Goal: Task Accomplishment & Management: Complete application form

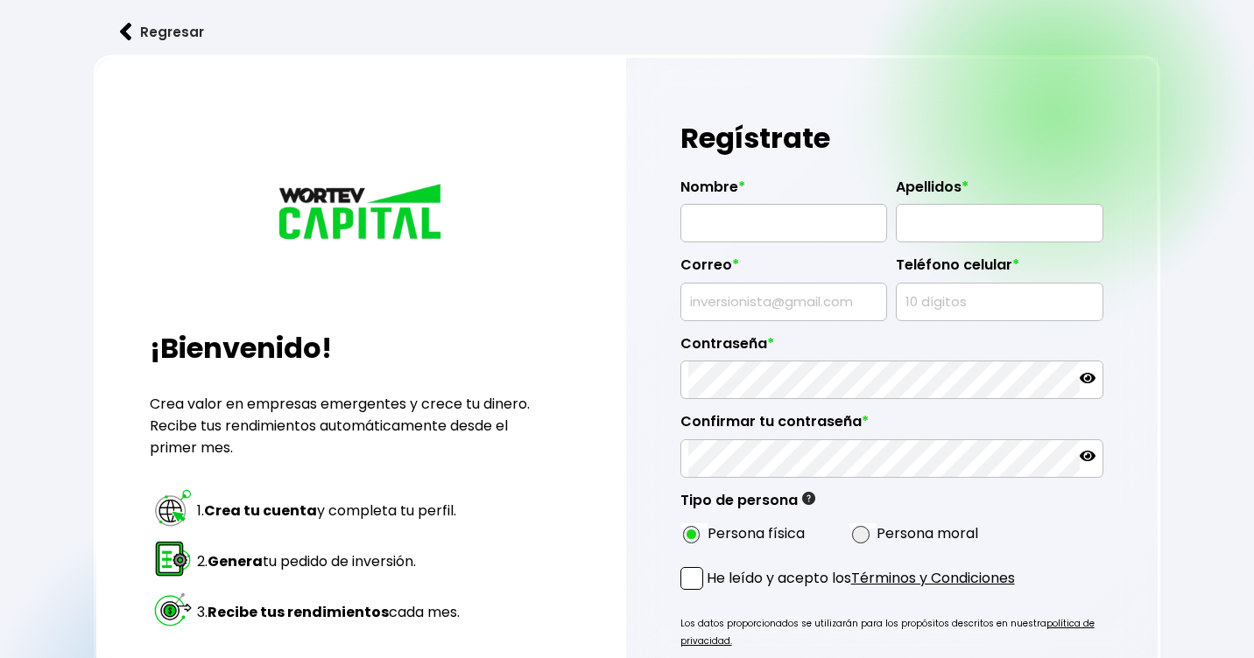
radio input "true"
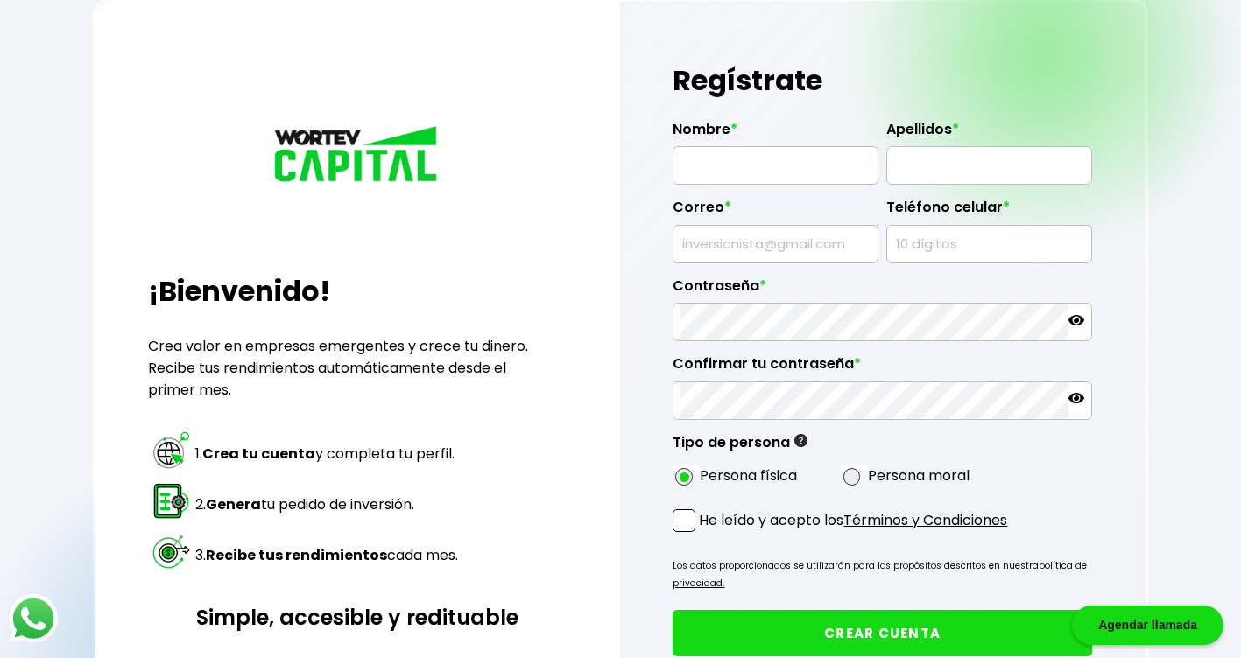
scroll to position [88, 0]
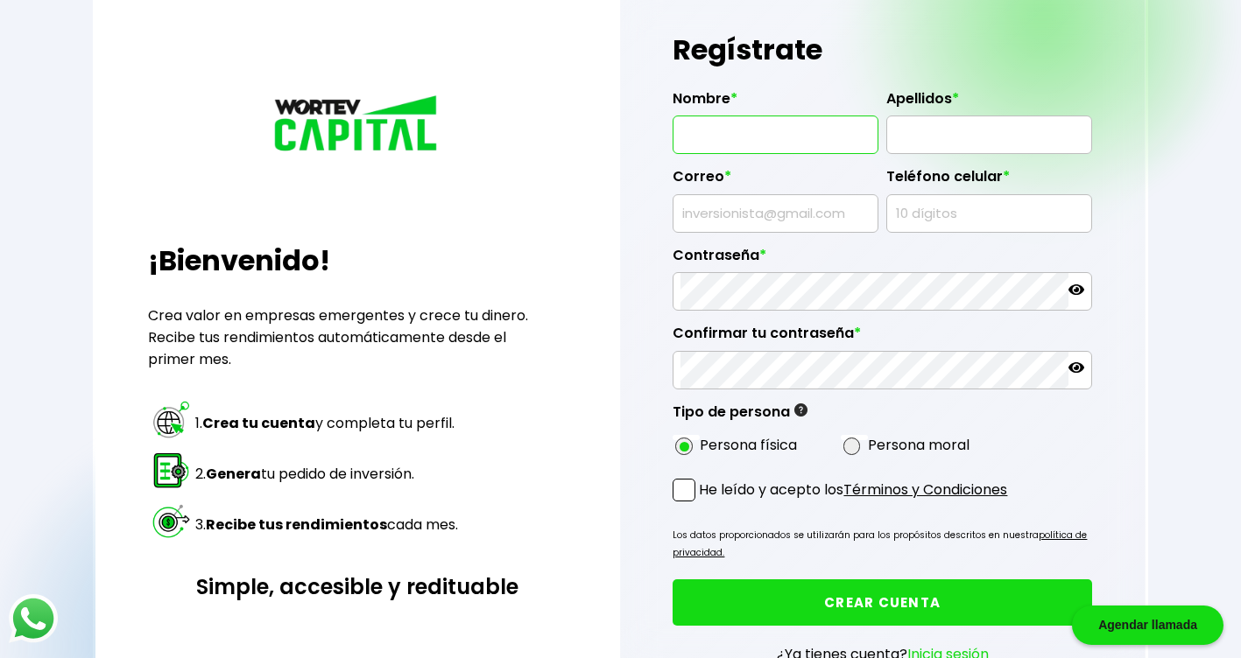
click at [749, 131] on input "text" at bounding box center [774, 134] width 189 height 37
type input "[PERSON_NAME]"
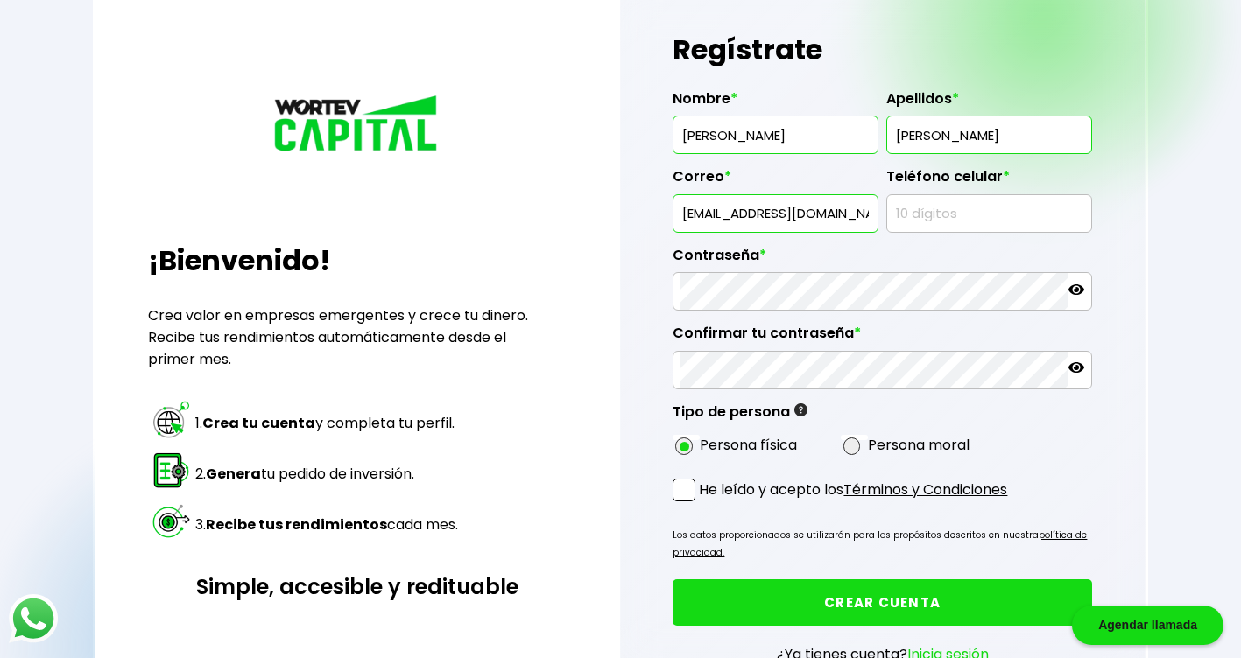
drag, startPoint x: 873, startPoint y: 213, endPoint x: 840, endPoint y: 214, distance: 32.4
click at [844, 214] on div "[EMAIL_ADDRESS][DOMAIN_NAME]" at bounding box center [774, 213] width 205 height 39
click at [840, 214] on input "[EMAIL_ADDRESS][DOMAIN_NAME]" at bounding box center [774, 213] width 189 height 37
type input "f"
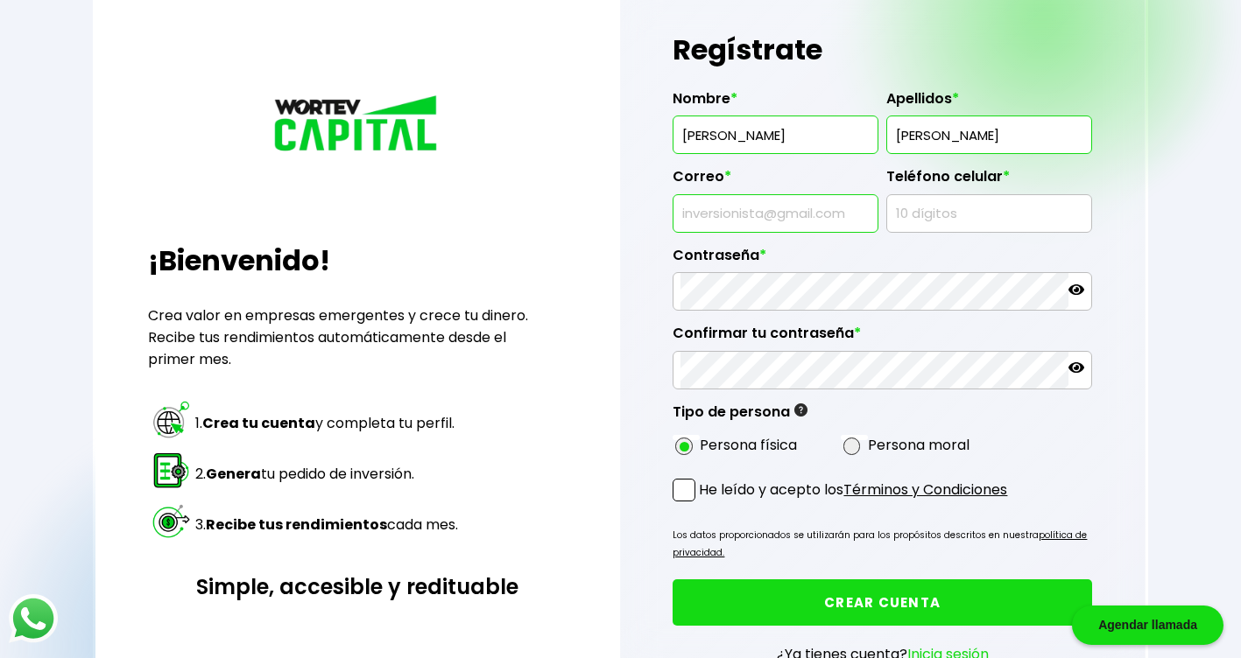
click at [840, 214] on input "text" at bounding box center [774, 213] width 189 height 37
type input "[EMAIL_ADDRESS][DOMAIN_NAME]"
type input "2299855595"
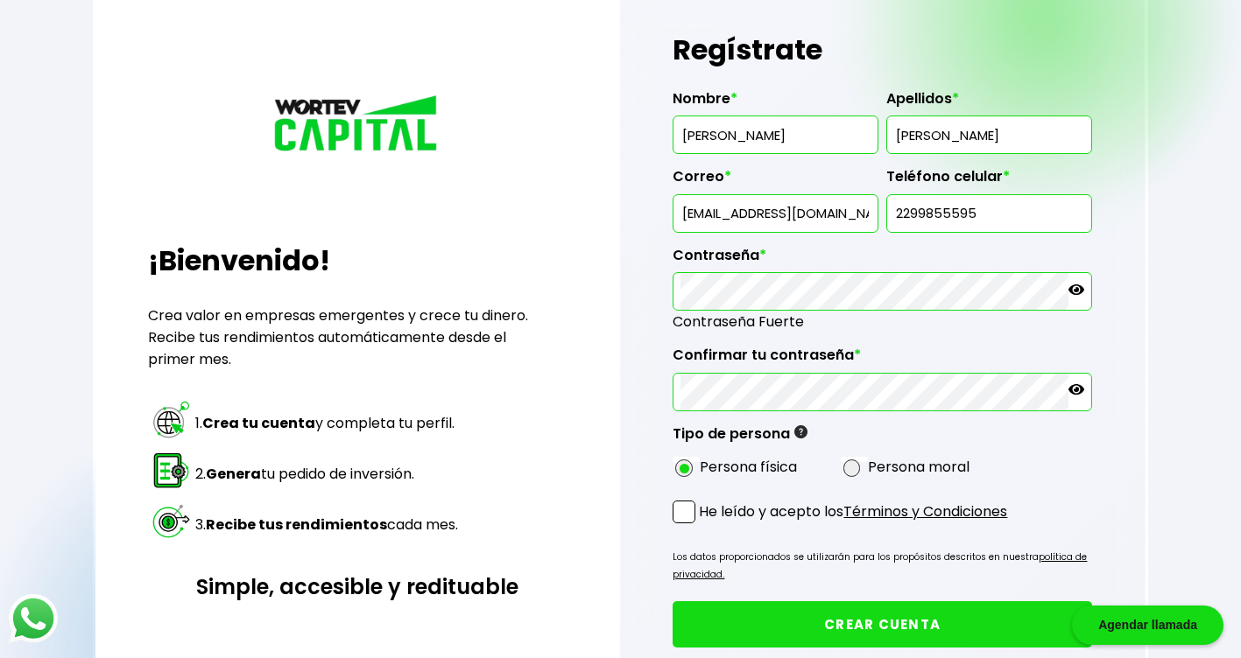
scroll to position [175, 0]
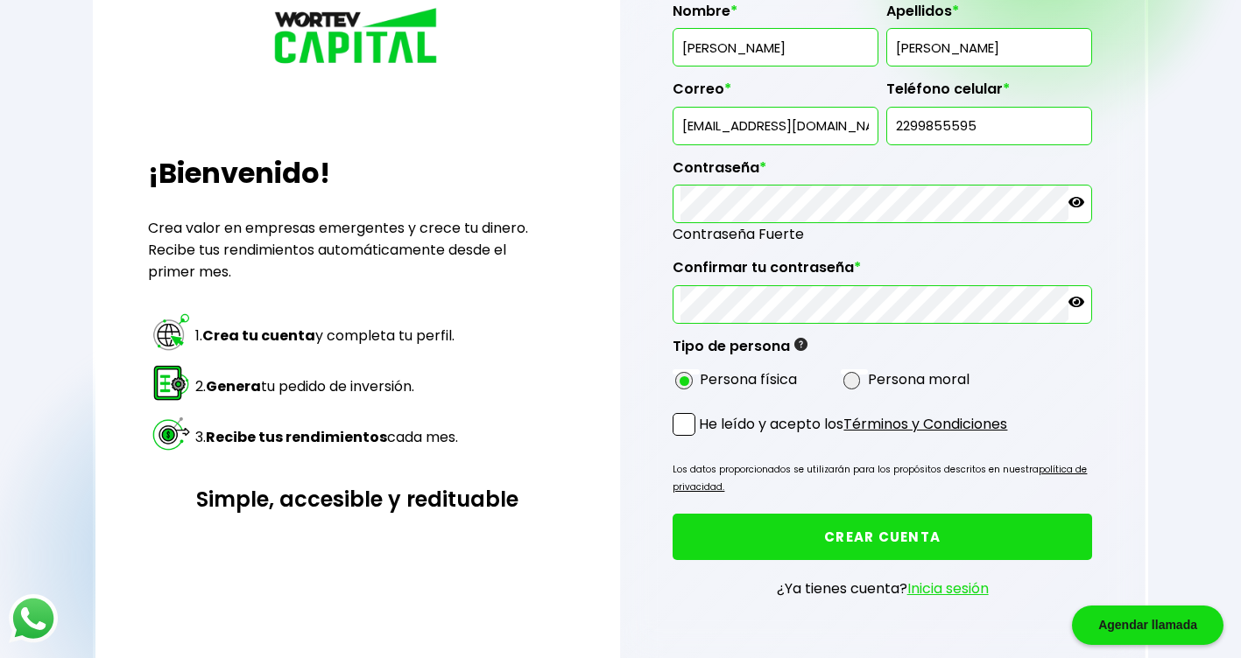
click at [690, 421] on span at bounding box center [683, 424] width 23 height 23
click at [702, 438] on input "He leído y acepto los Términos y Condiciones" at bounding box center [702, 438] width 0 height 0
click at [904, 534] on button "CREAR CUENTA" at bounding box center [881, 537] width 418 height 46
